Goal: Check status: Check status

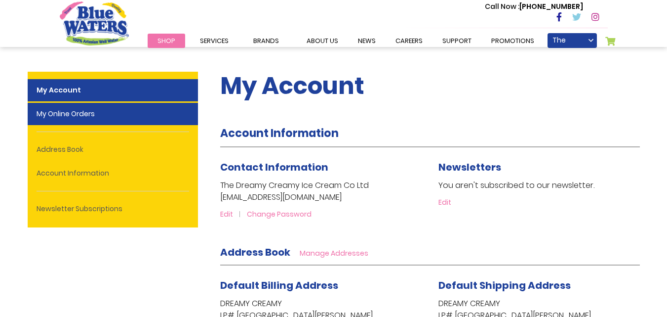
type input "**********"
click at [47, 115] on link "My Online Orders" at bounding box center [113, 114] width 170 height 22
